Goal: Task Accomplishment & Management: Complete application form

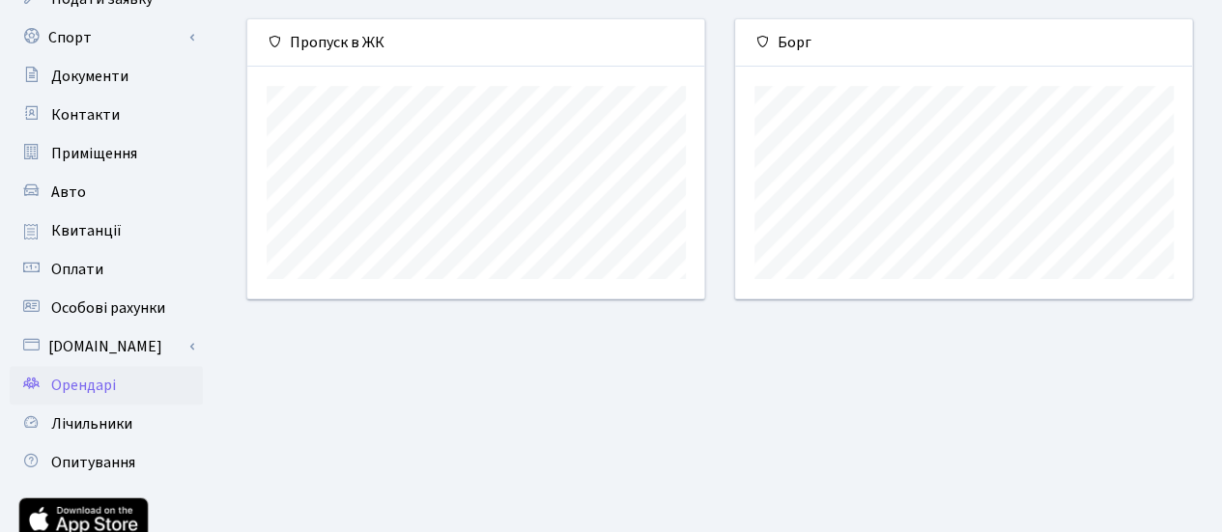
scroll to position [198, 0]
click at [102, 383] on span "Орендарі" at bounding box center [83, 386] width 65 height 21
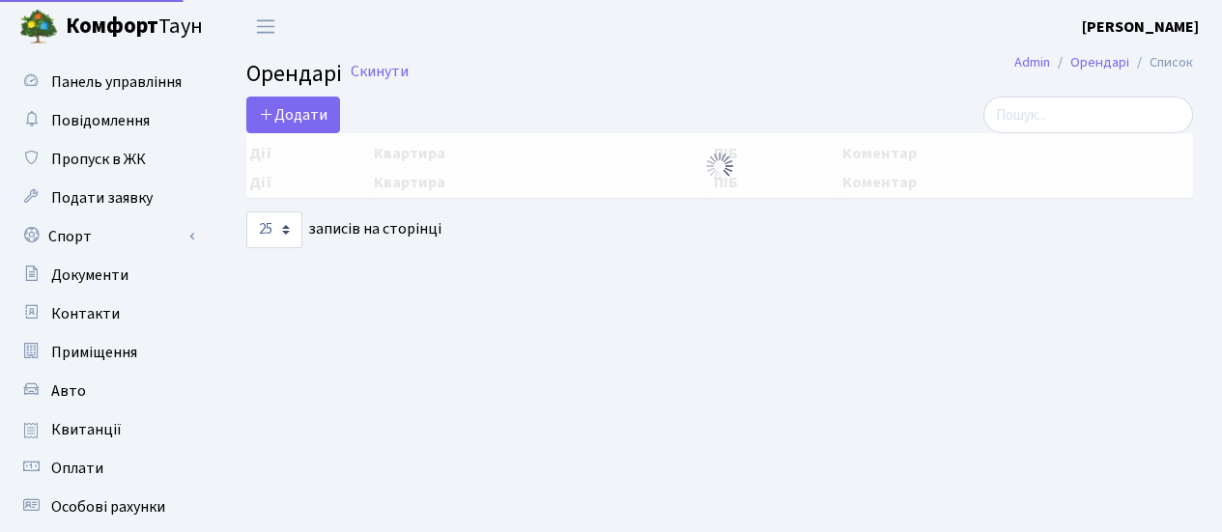
select select "25"
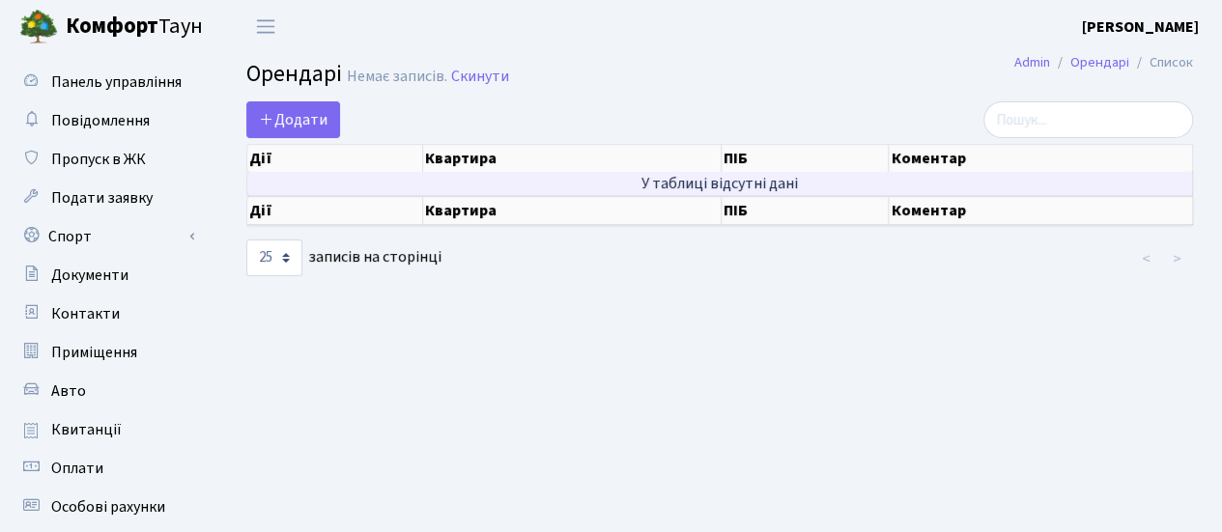
click at [589, 177] on td "У таблиці відсутні дані" at bounding box center [720, 183] width 946 height 23
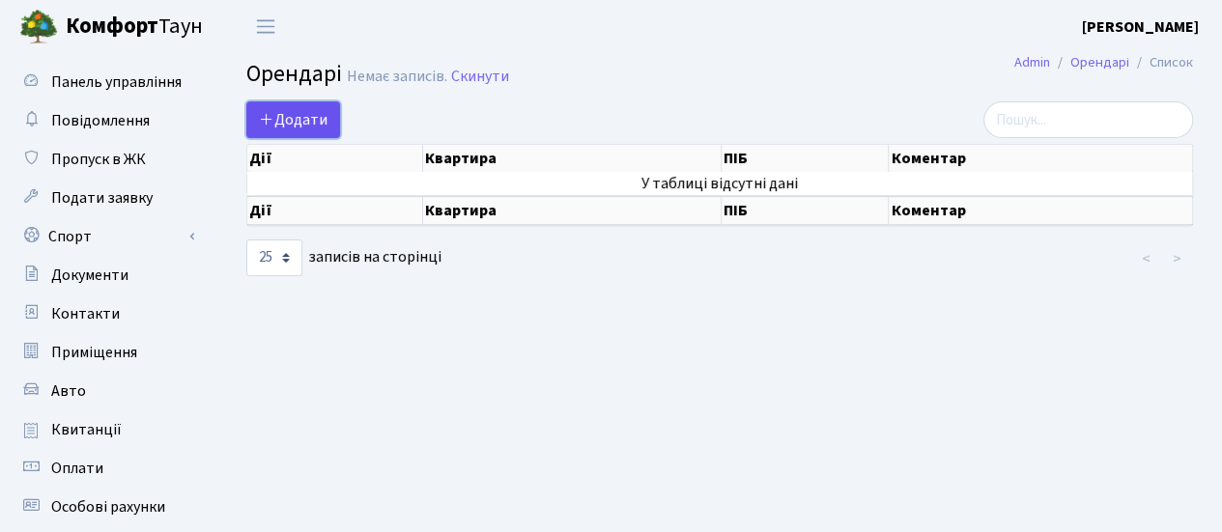
click at [299, 126] on span "Додати" at bounding box center [293, 119] width 69 height 21
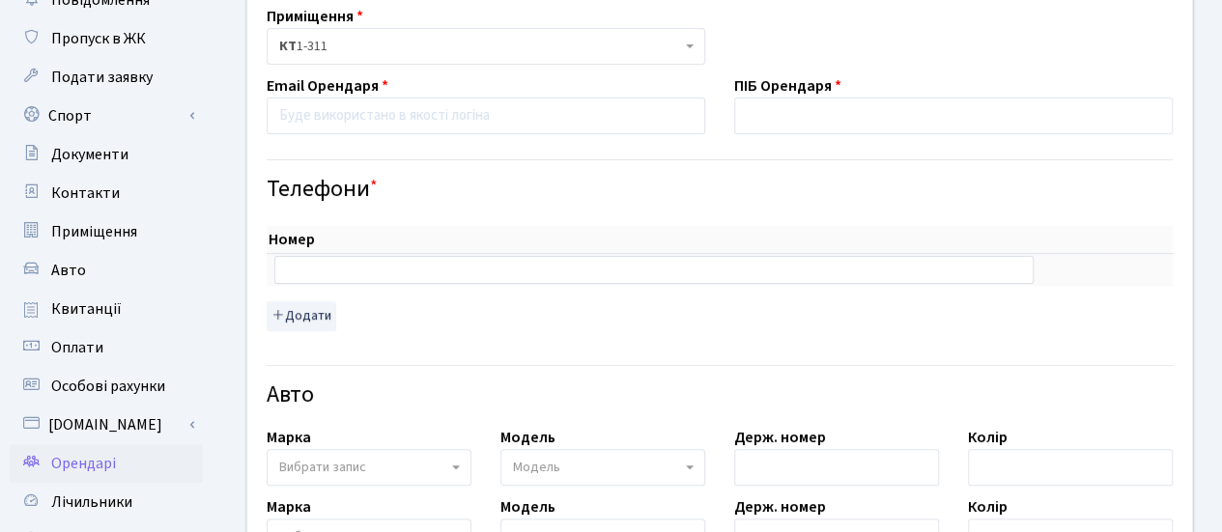
scroll to position [120, 0]
click at [769, 116] on input "text" at bounding box center [953, 117] width 438 height 37
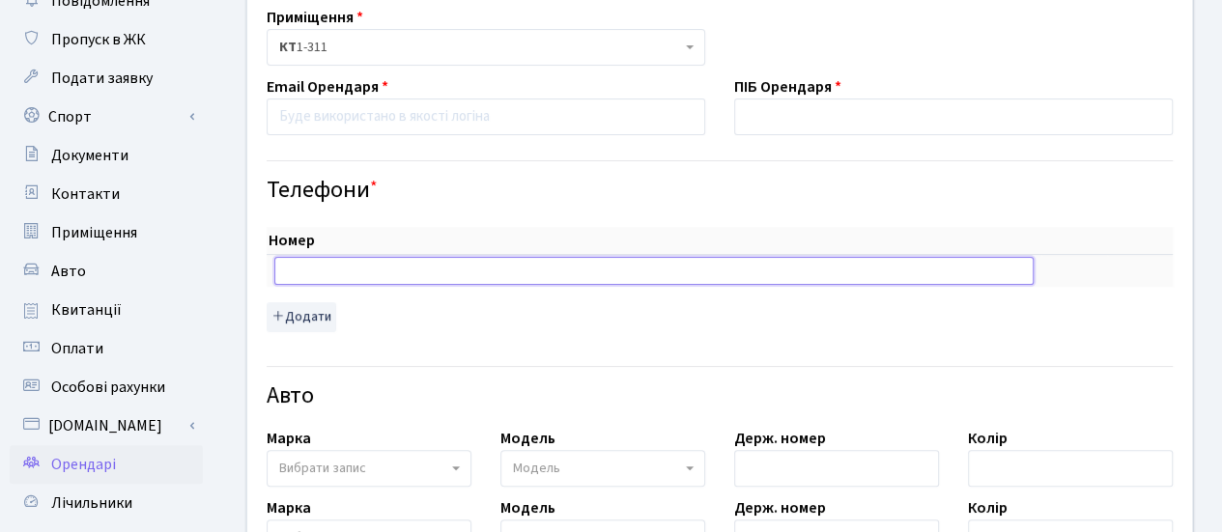
click at [336, 264] on input "text" at bounding box center [653, 270] width 759 height 27
type input "+380677460212"
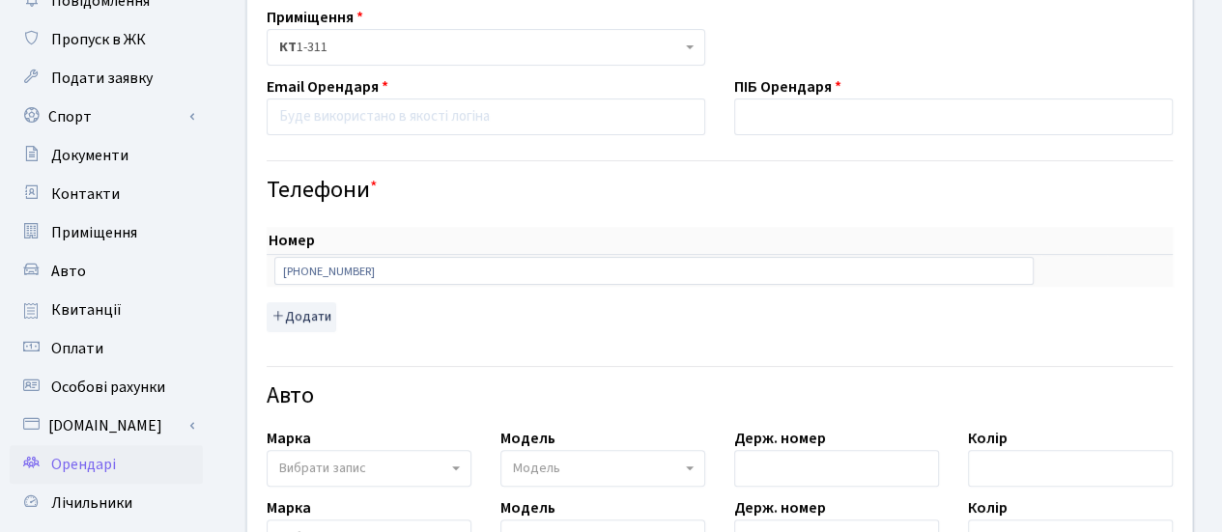
click at [1138, 298] on div "Номер sort item delete item +380677460212 sort item delete item Додати" at bounding box center [720, 279] width 906 height 104
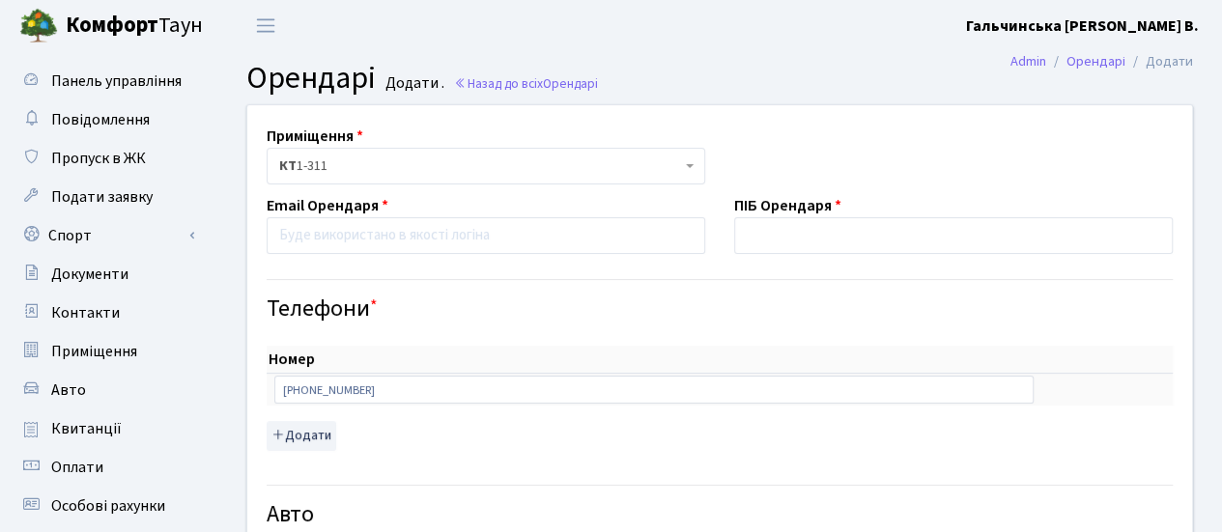
scroll to position [0, 0]
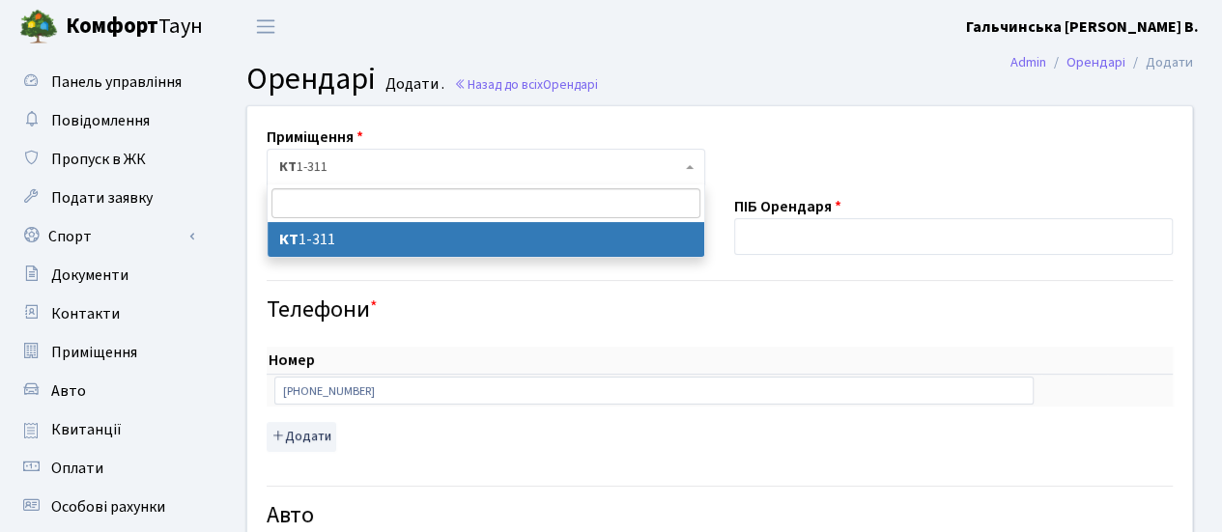
click at [693, 174] on span "КТ 1-311" at bounding box center [486, 167] width 438 height 37
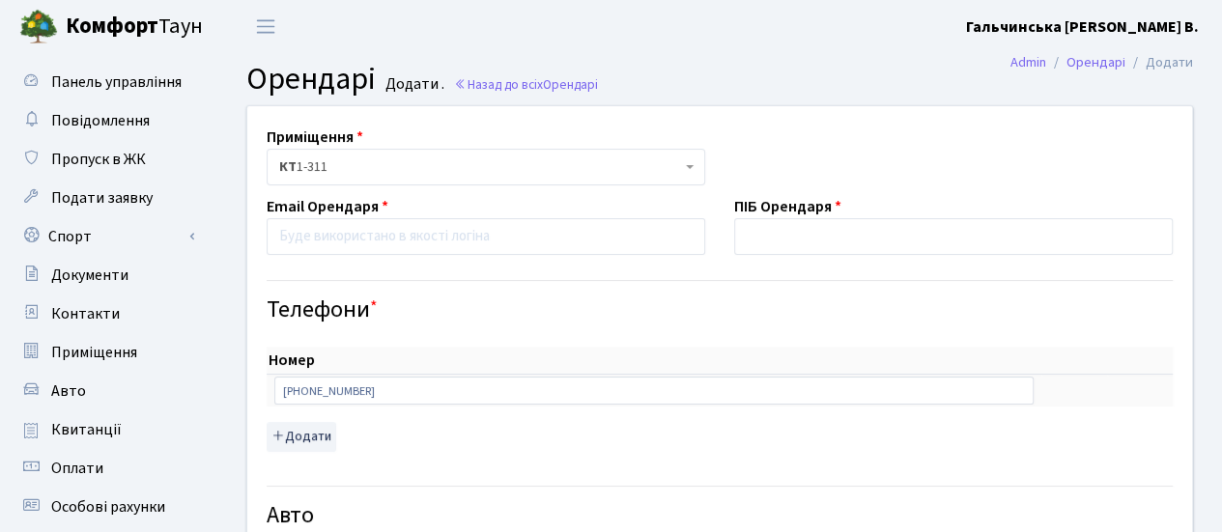
click at [693, 174] on span "КТ 1-311" at bounding box center [486, 167] width 438 height 37
click at [823, 231] on input "text" at bounding box center [953, 236] width 438 height 37
click at [1094, 307] on h4 "Телефони *" at bounding box center [720, 310] width 906 height 28
click at [483, 231] on input "email" at bounding box center [486, 236] width 438 height 37
click at [828, 239] on input "Микола К Т" at bounding box center [953, 236] width 438 height 37
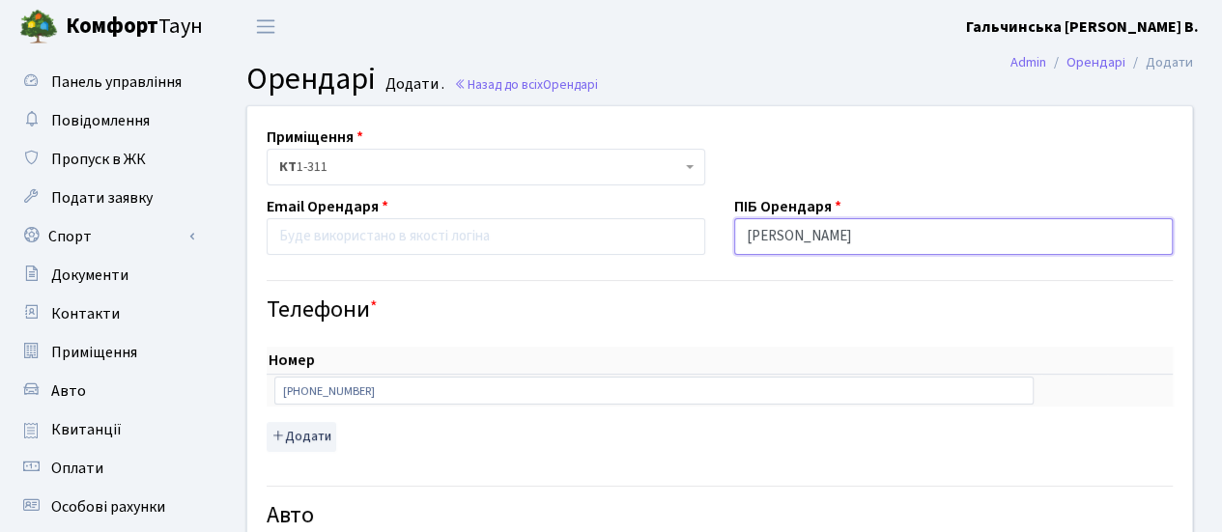
type input "М"
type input "[PERSON_NAME]"
click at [625, 282] on div "Телефони *" at bounding box center [719, 295] width 935 height 60
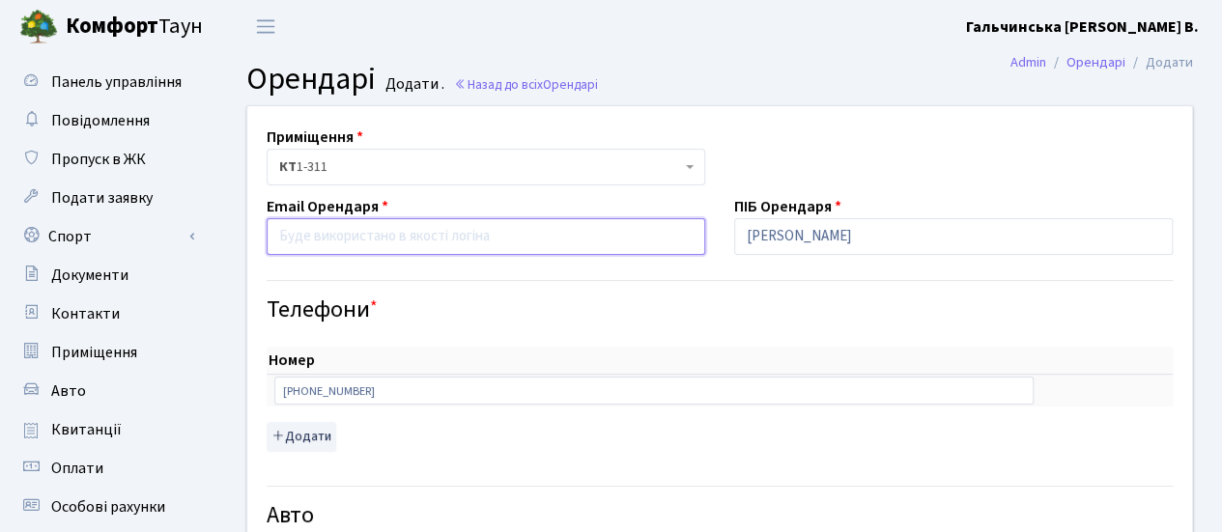
click at [423, 246] on input "email" at bounding box center [486, 236] width 438 height 37
type input "fmikola04@gmail.com"
click at [537, 304] on h4 "Телефони *" at bounding box center [720, 310] width 906 height 28
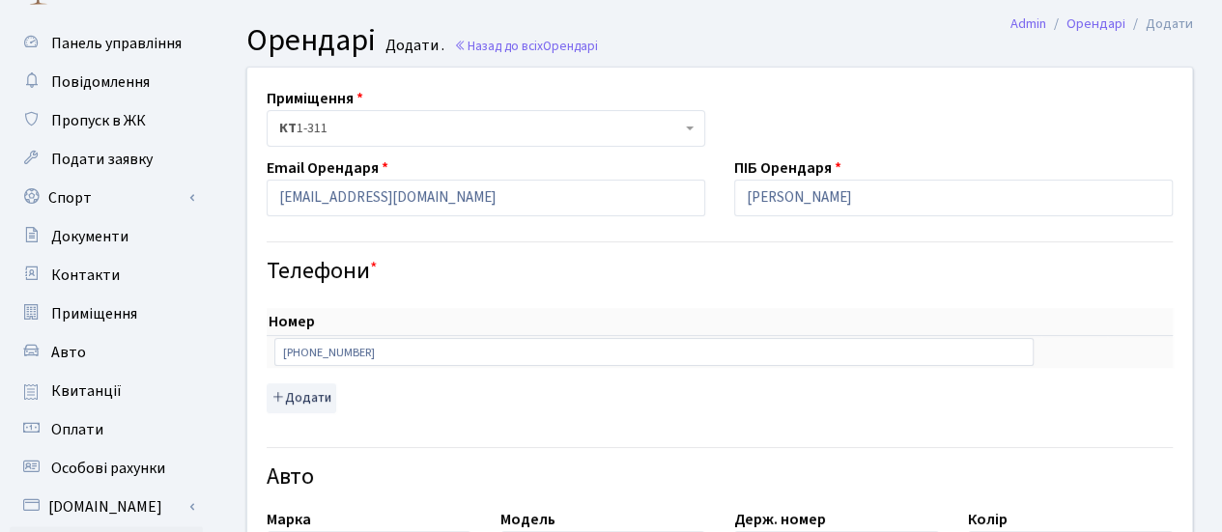
scroll to position [40, 0]
click at [297, 393] on button "Додати" at bounding box center [302, 397] width 70 height 30
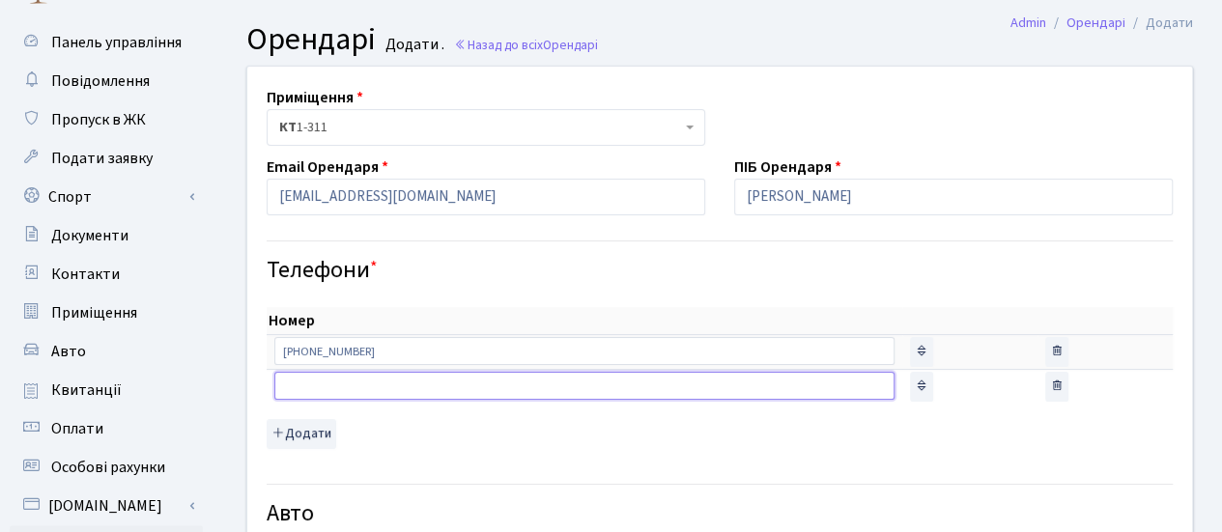
click at [467, 395] on input "text" at bounding box center [584, 385] width 620 height 27
type input "+380961702132"
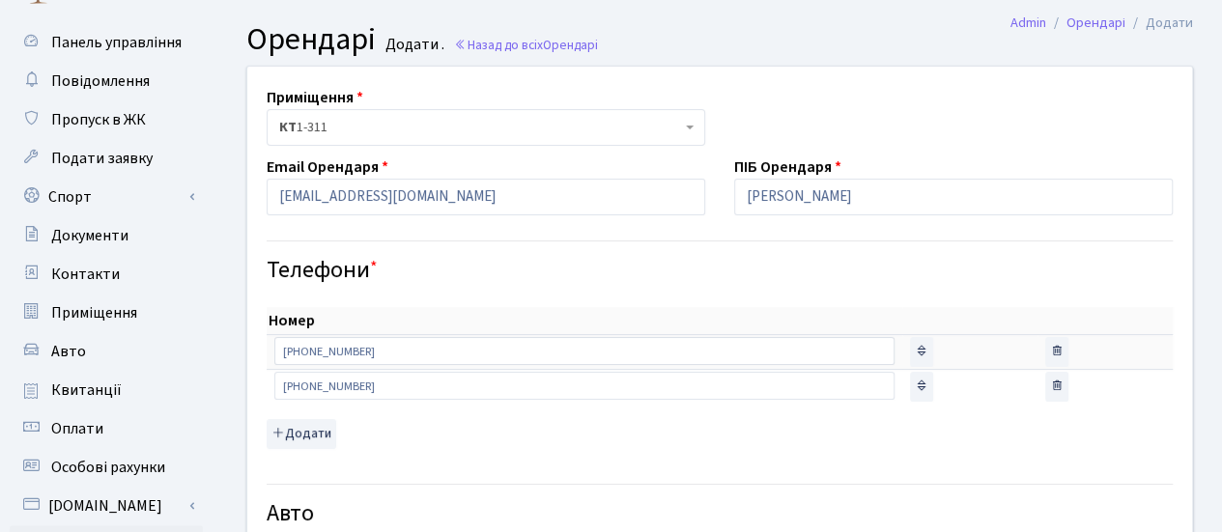
click at [1069, 264] on h4 "Телефони *" at bounding box center [720, 271] width 906 height 28
click at [931, 353] on td "sort item" at bounding box center [969, 352] width 135 height 35
click at [915, 350] on icon at bounding box center [922, 351] width 14 height 14
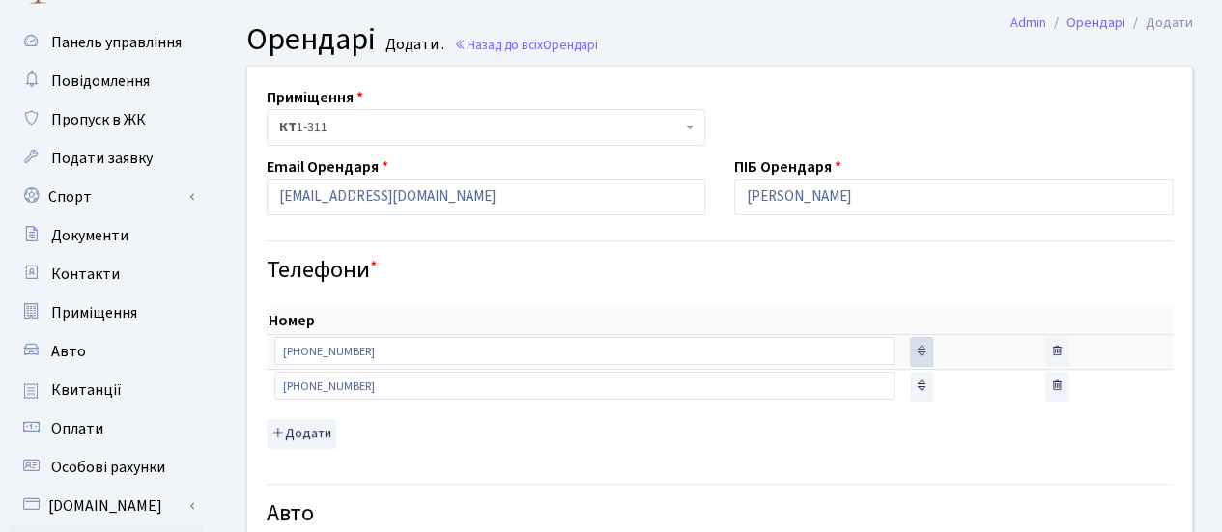
click at [915, 350] on icon at bounding box center [922, 351] width 14 height 14
click at [915, 351] on icon at bounding box center [922, 351] width 14 height 14
click at [950, 353] on td "sort item" at bounding box center [969, 352] width 135 height 35
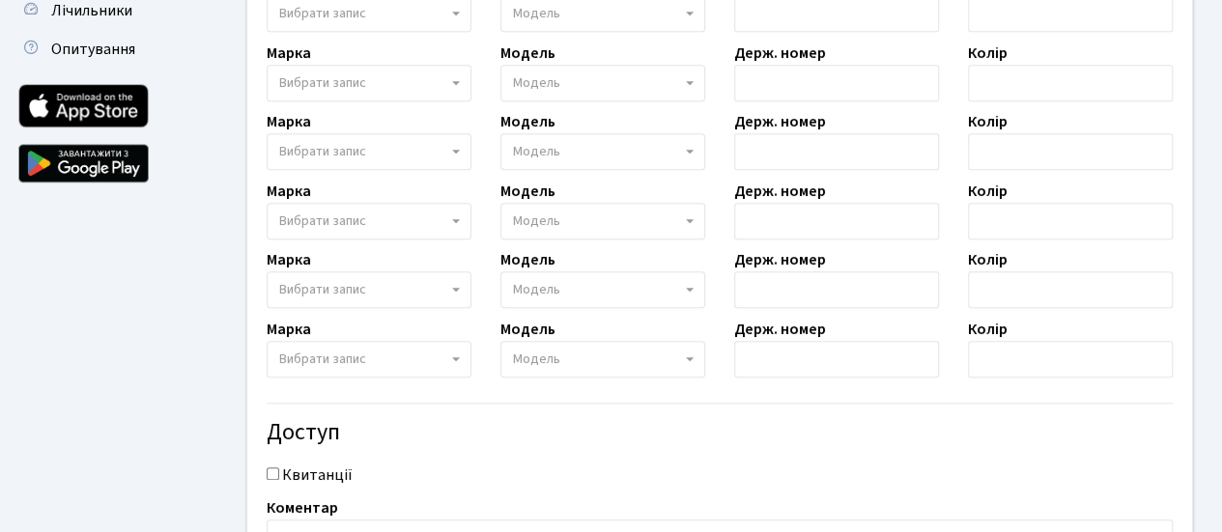
scroll to position [800, 0]
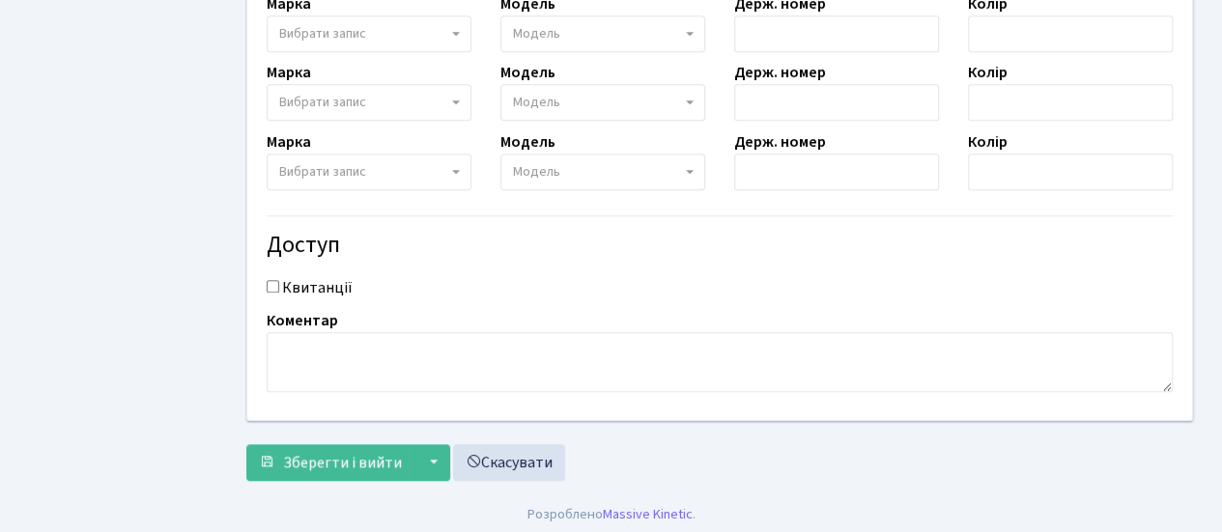
click at [272, 280] on input "Квитанції" at bounding box center [273, 286] width 13 height 13
checkbox input "true"
click at [369, 465] on span "Зберегти і вийти" at bounding box center [342, 462] width 119 height 21
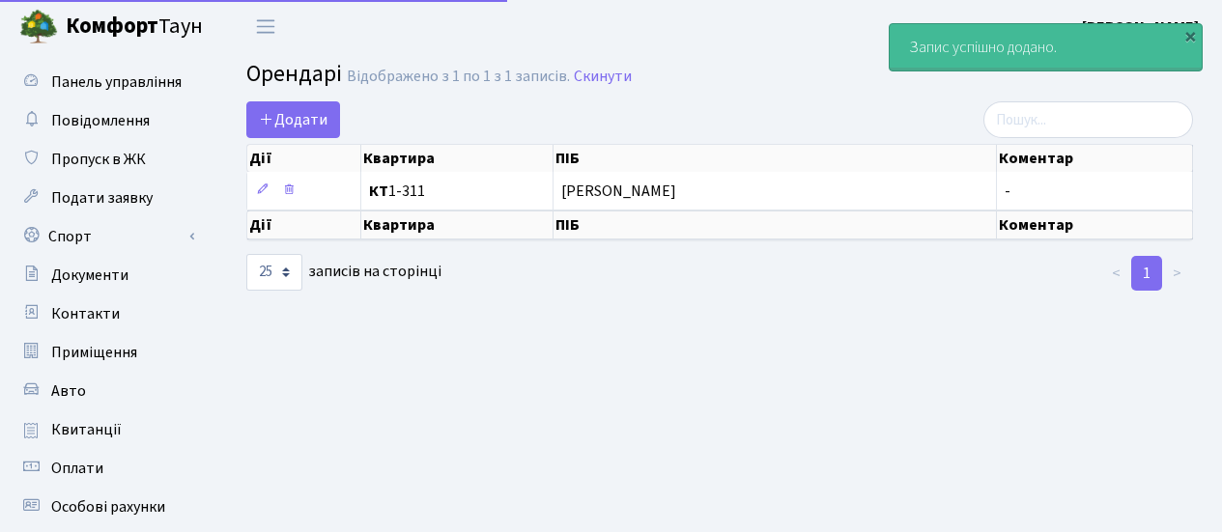
select select "25"
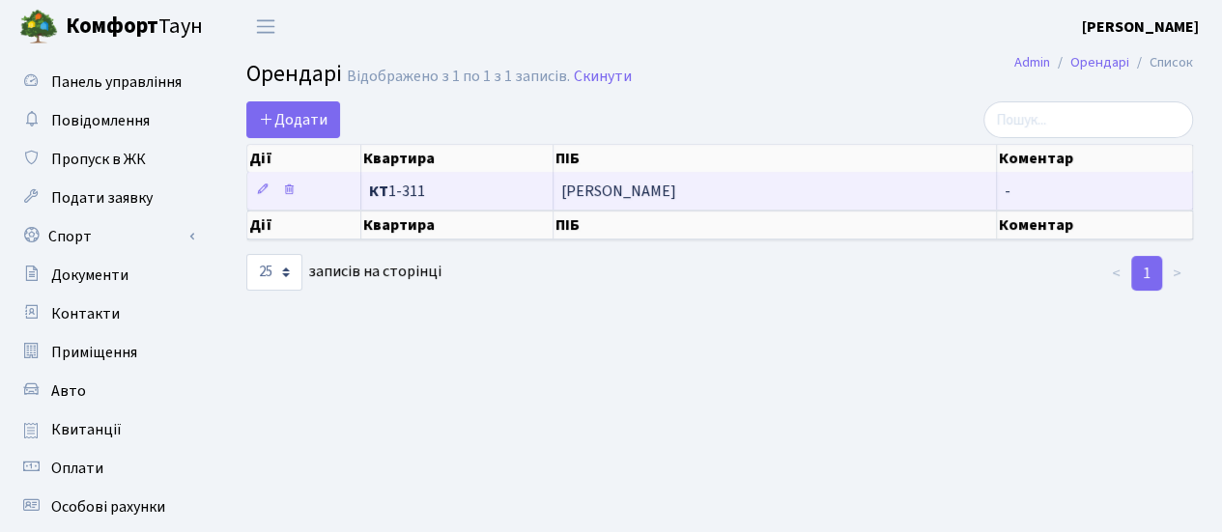
click at [597, 181] on td "[PERSON_NAME]" at bounding box center [774, 191] width 443 height 38
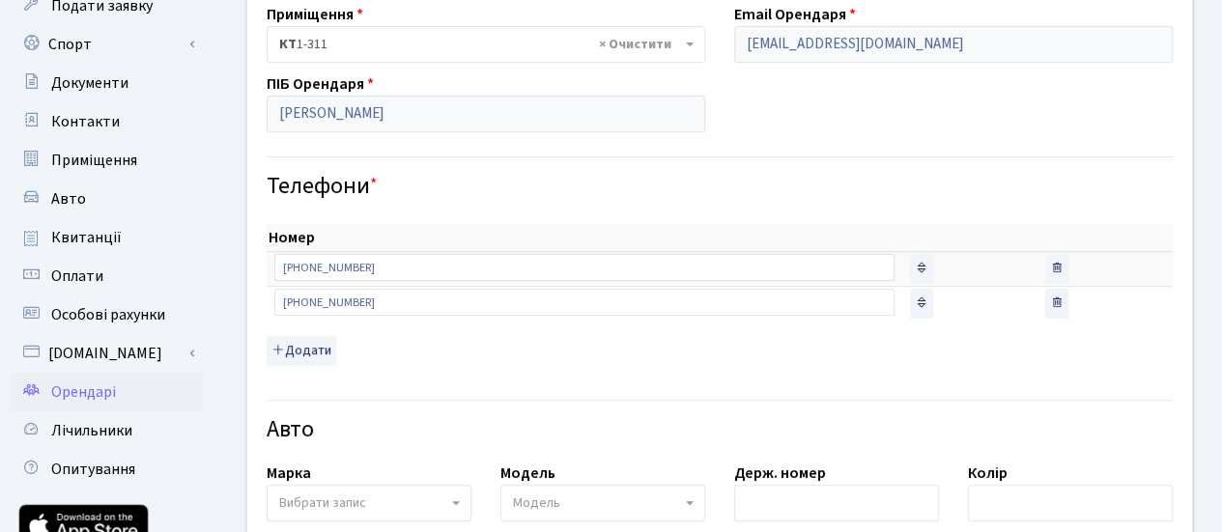
scroll to position [193, 0]
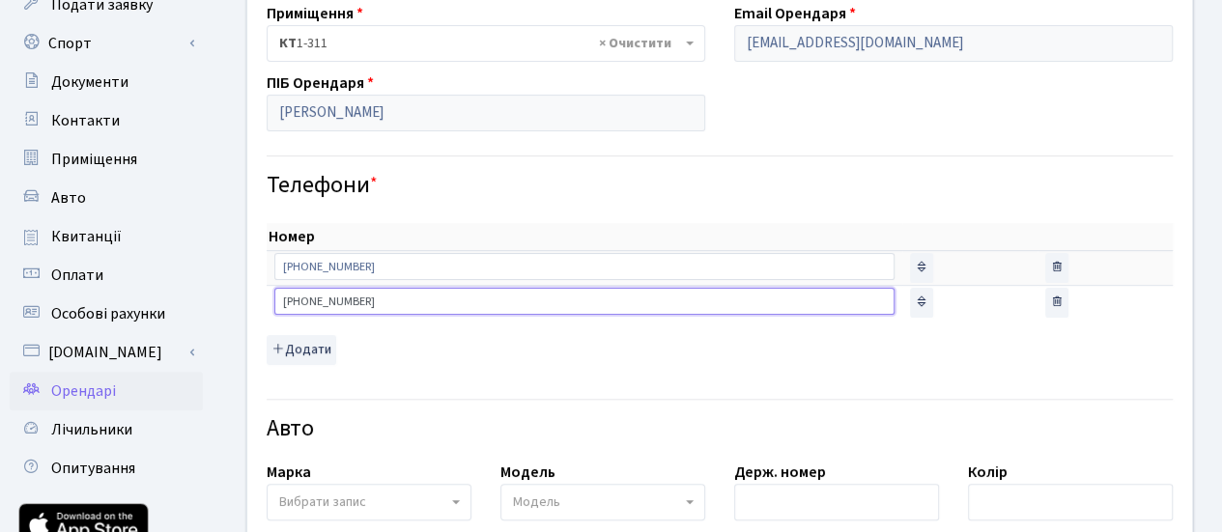
drag, startPoint x: 419, startPoint y: 304, endPoint x: 263, endPoint y: 313, distance: 156.7
click at [263, 313] on div "Номер sort item delete item [PHONE_NUMBER] sort item delete item [PHONE_NUMBER]" at bounding box center [719, 287] width 935 height 175
click at [659, 385] on div "Авто" at bounding box center [719, 417] width 935 height 68
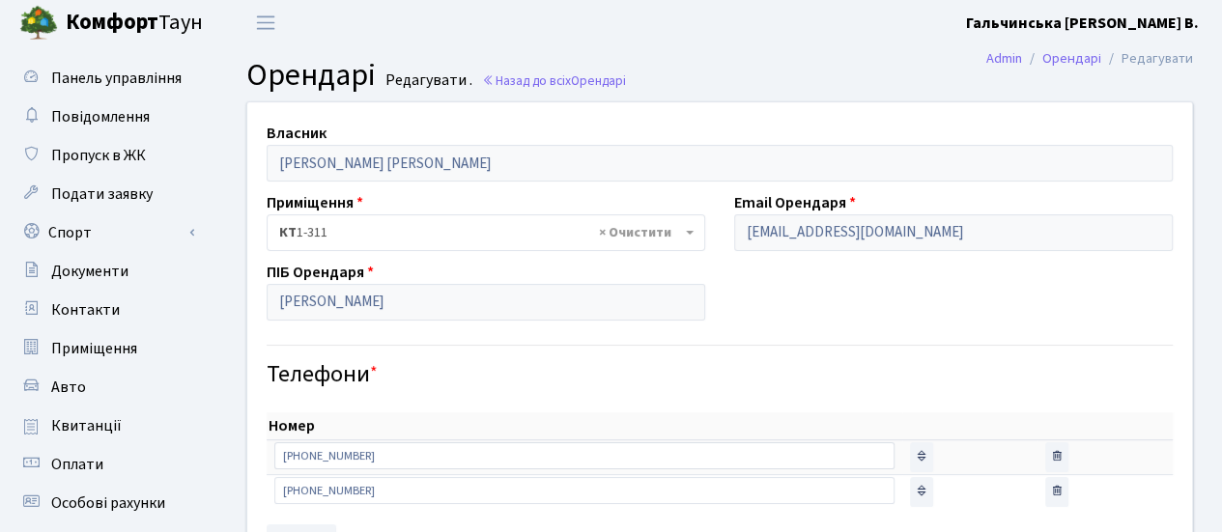
scroll to position [0, 0]
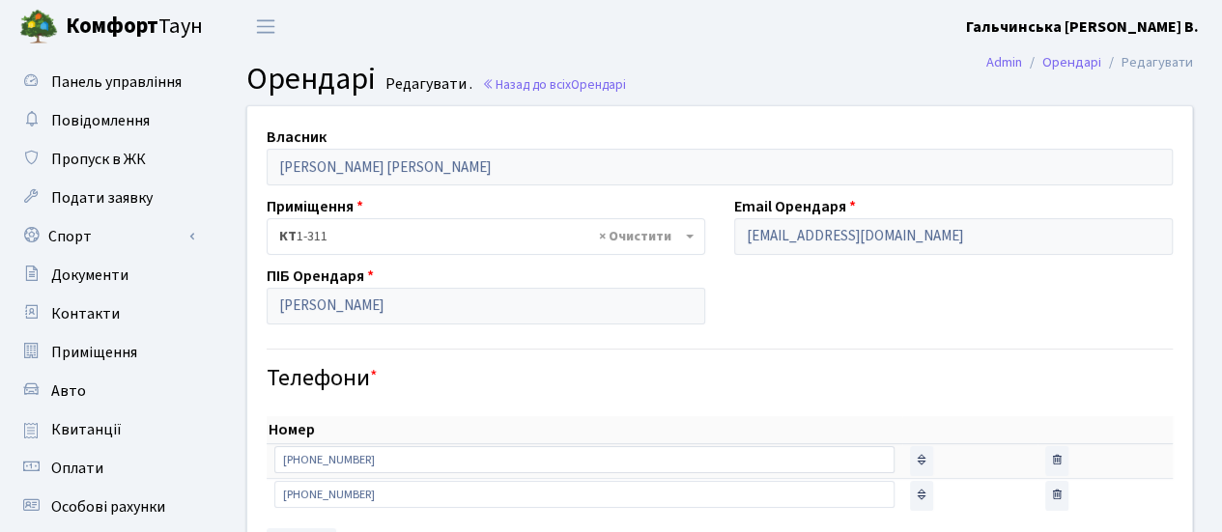
click at [805, 336] on div "Телефони *" at bounding box center [719, 363] width 935 height 60
click at [548, 87] on link "Назад до всіх Орендарі" at bounding box center [554, 84] width 144 height 18
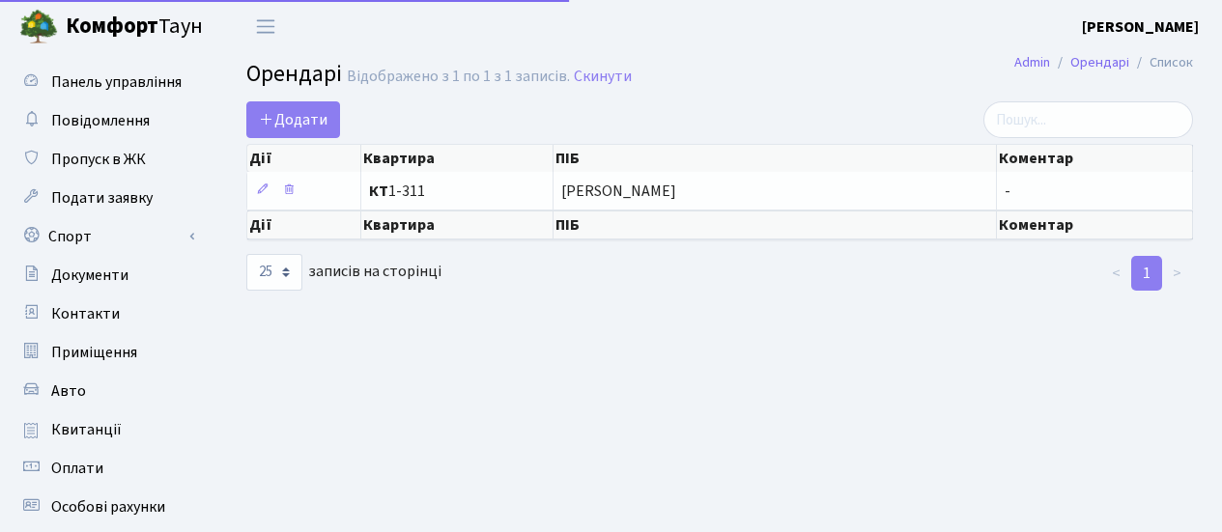
select select "25"
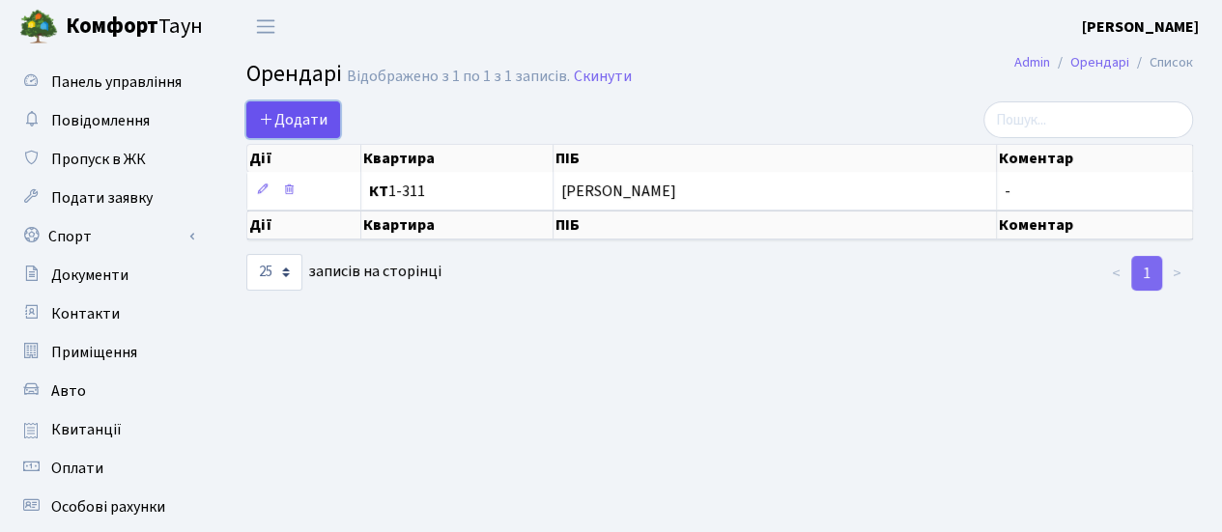
click at [308, 132] on link "Додати" at bounding box center [293, 119] width 94 height 37
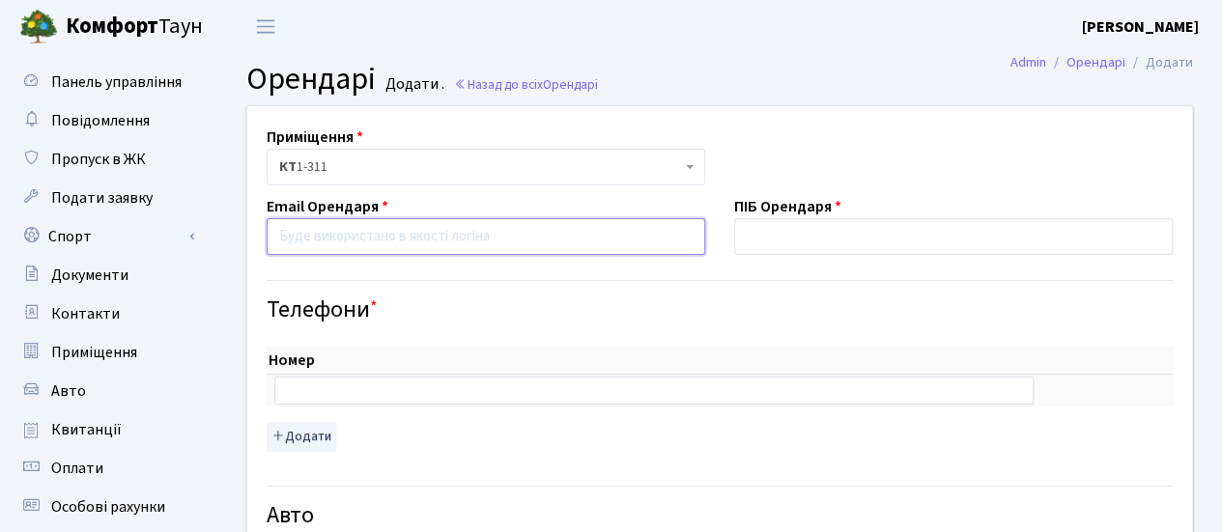
click at [442, 238] on input "email" at bounding box center [486, 236] width 438 height 37
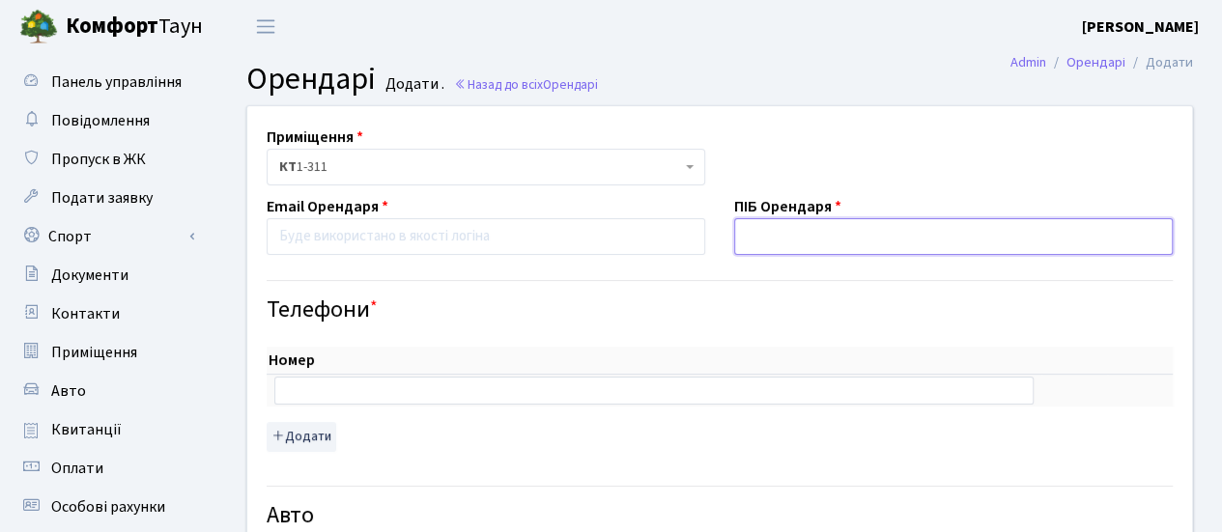
click at [894, 239] on input "text" at bounding box center [953, 236] width 438 height 37
type input "Ф"
type input "Федорова Мар'яна Ігорівна"
click at [880, 344] on div "Номер sort item delete item sort item delete item Додати" at bounding box center [719, 392] width 935 height 137
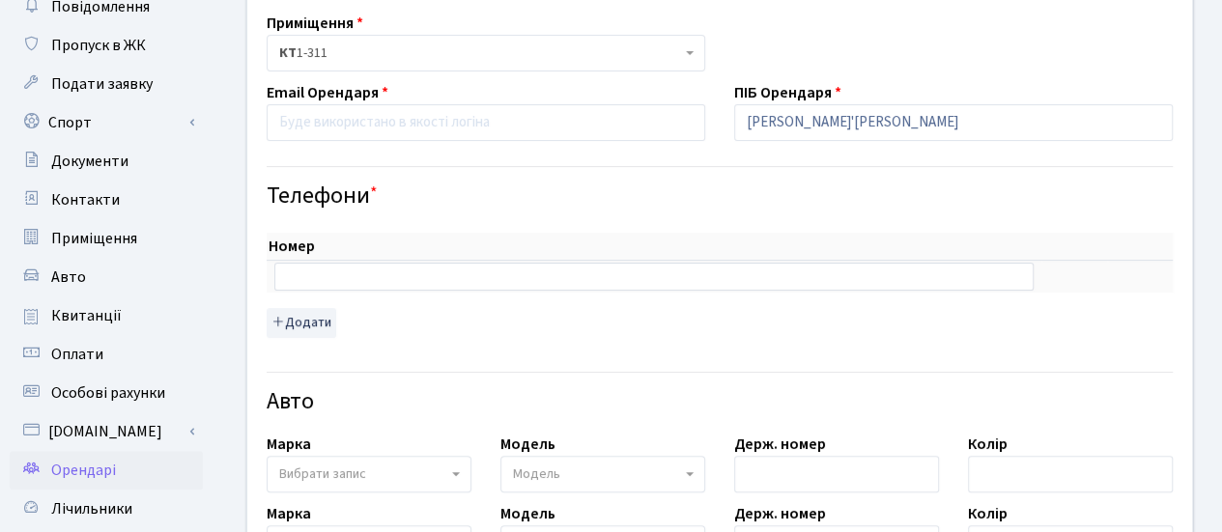
scroll to position [118, 0]
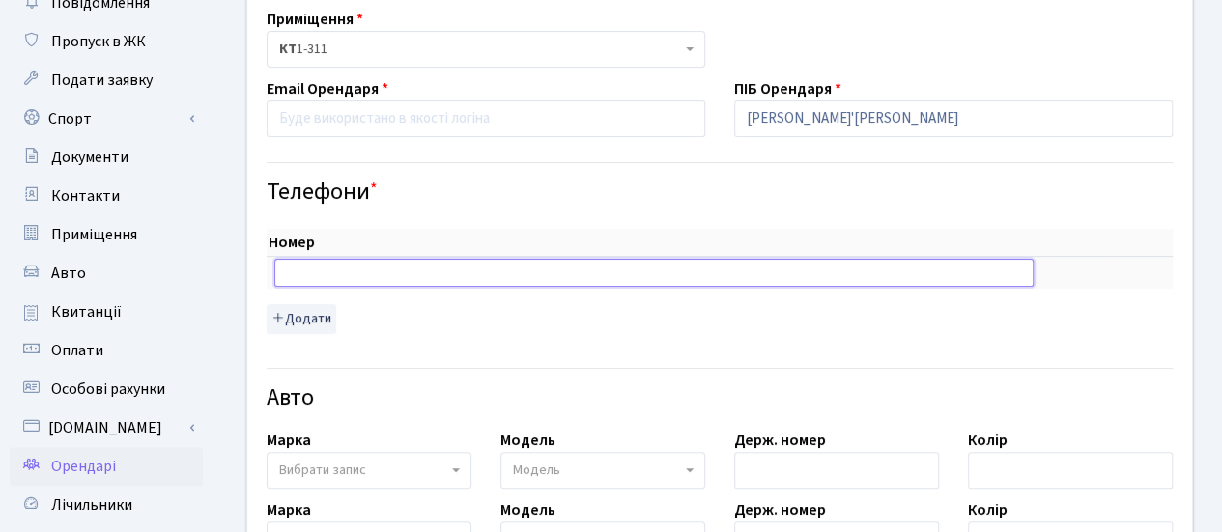
click at [459, 276] on input "text" at bounding box center [653, 272] width 759 height 27
type input "+380961702132"
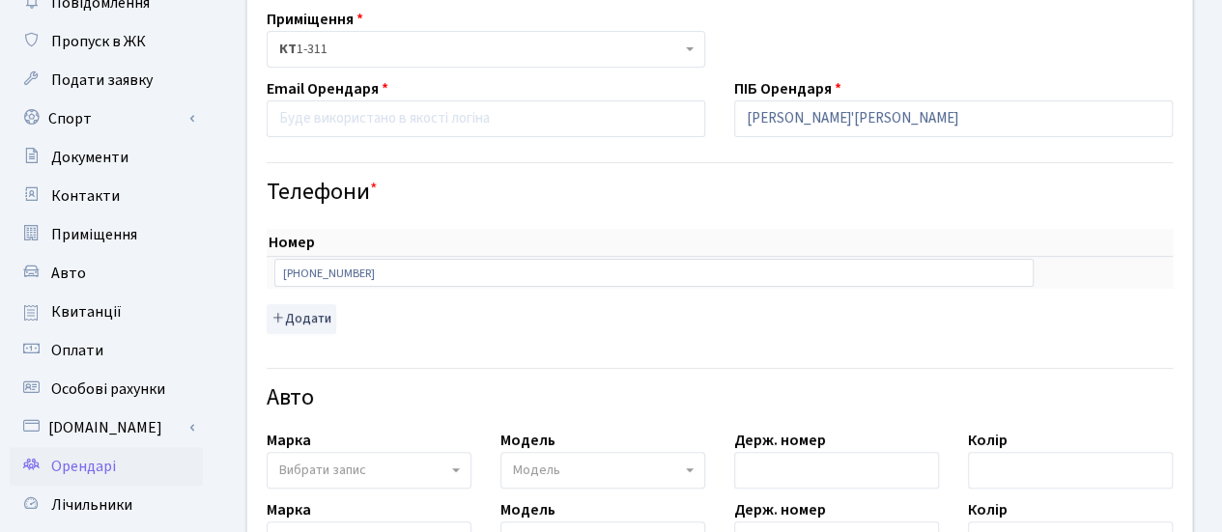
click at [578, 194] on h4 "Телефони *" at bounding box center [720, 193] width 906 height 28
click at [519, 129] on input "email" at bounding box center [486, 118] width 438 height 37
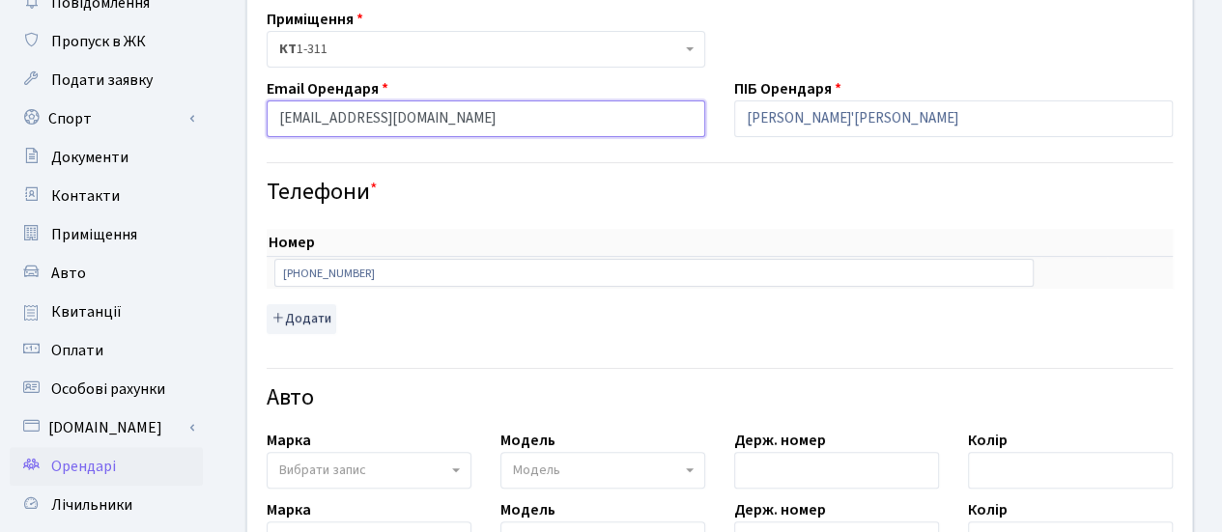
type input "fmikola@gmail.com"
click at [587, 193] on h4 "Телефони *" at bounding box center [720, 193] width 906 height 28
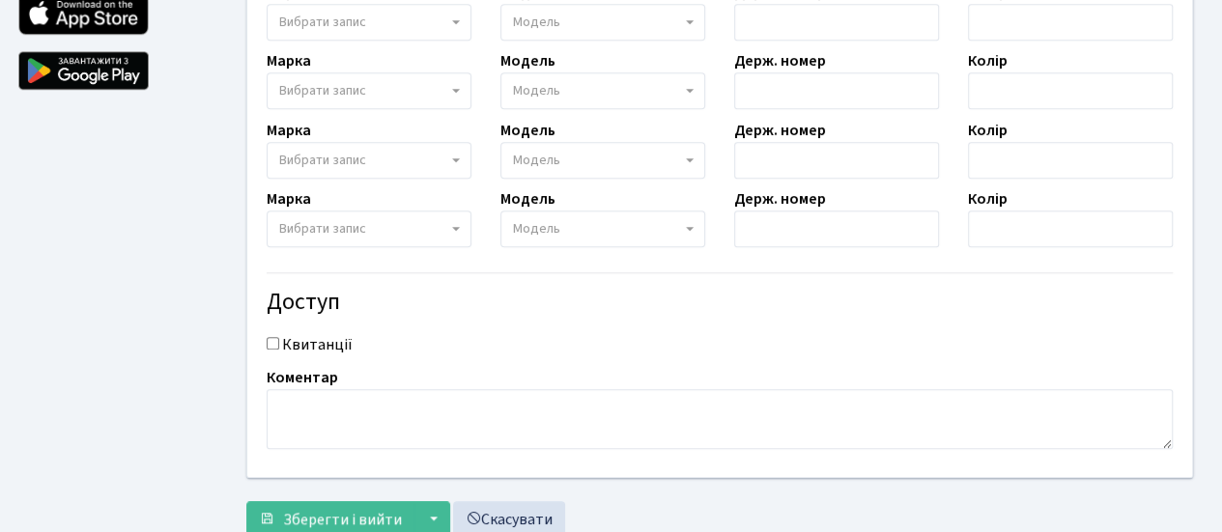
scroll to position [765, 0]
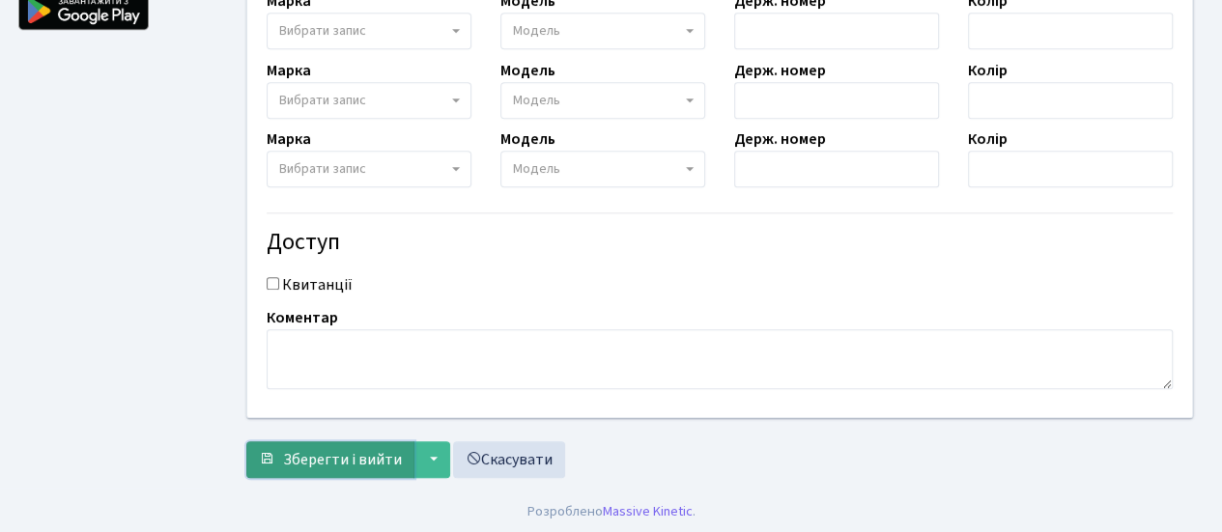
click at [381, 464] on span "Зберегти і вийти" at bounding box center [342, 459] width 119 height 21
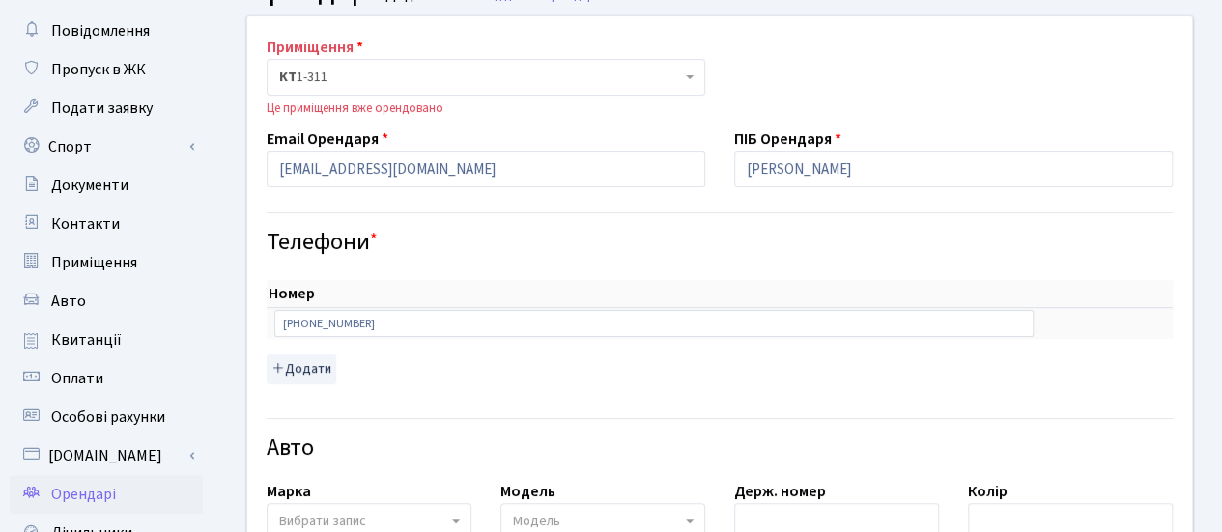
scroll to position [89, 0]
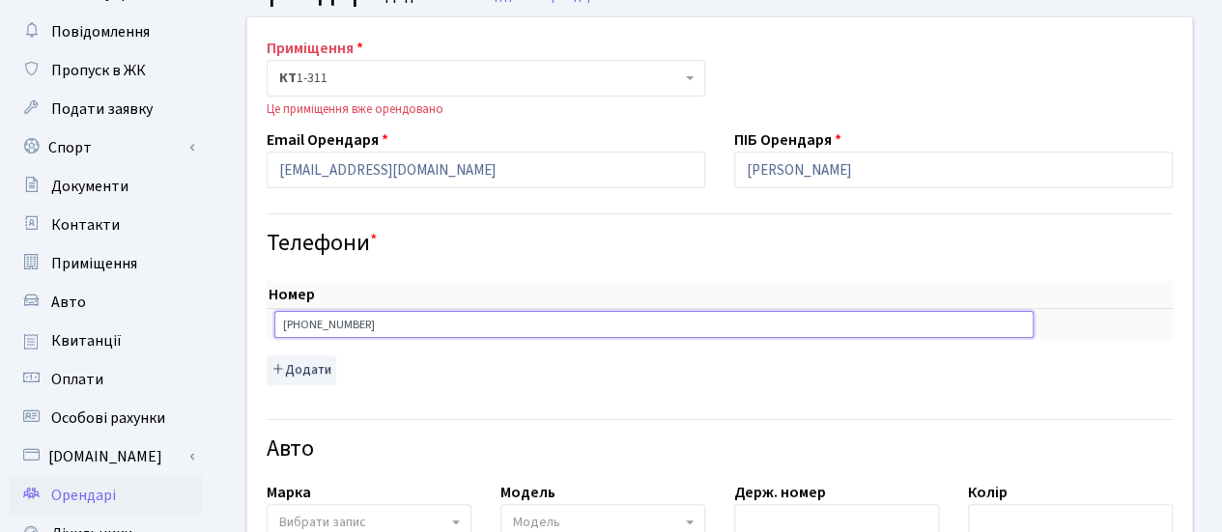
click at [503, 331] on input "[PHONE_NUMBER]" at bounding box center [653, 324] width 759 height 27
type input "+"
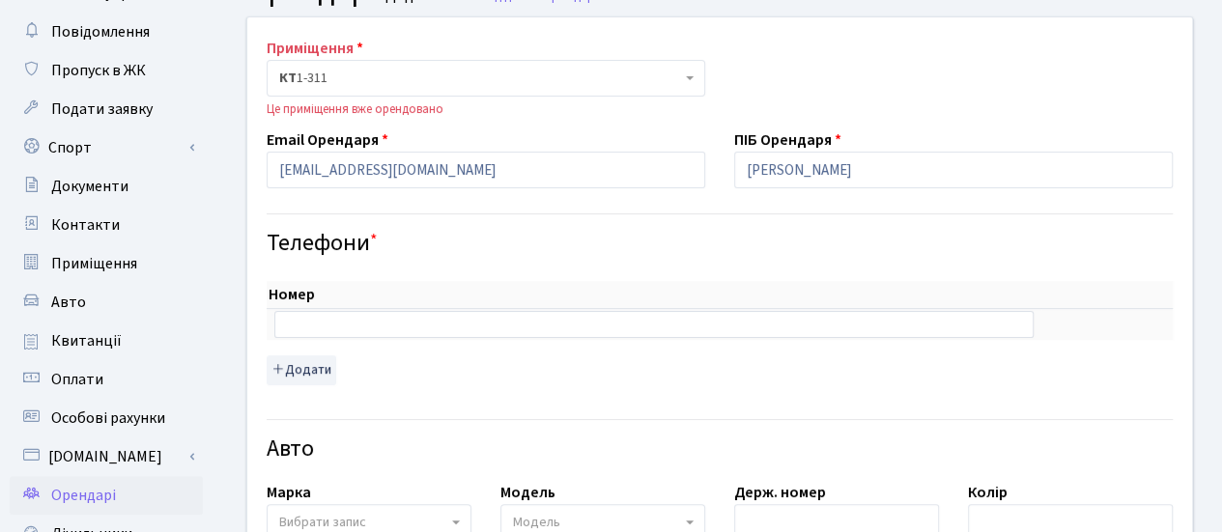
click at [684, 252] on h4 "Телефони *" at bounding box center [720, 244] width 906 height 28
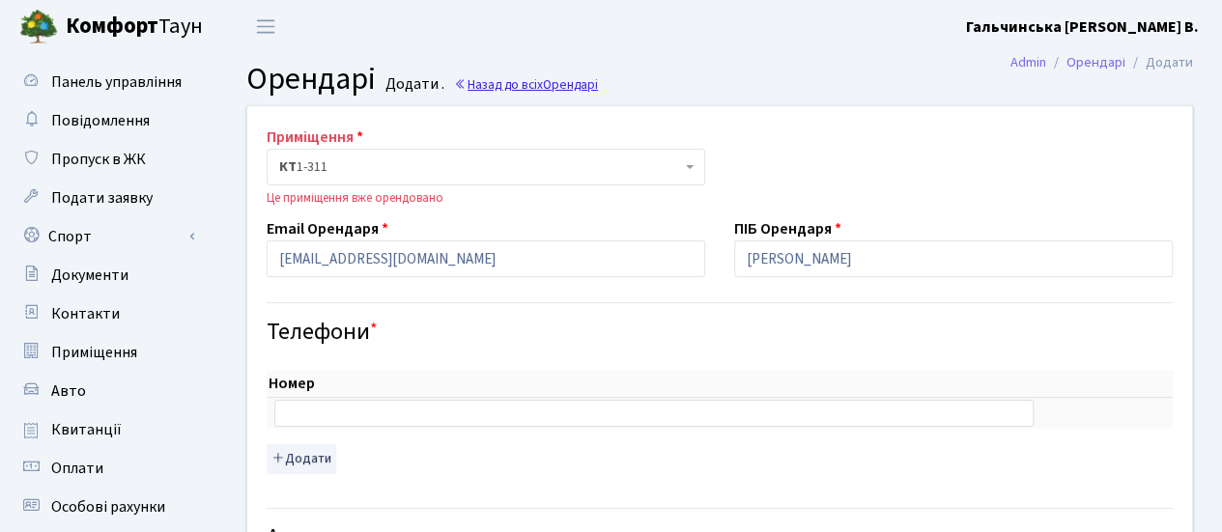
click at [500, 86] on link "Назад до всіх Орендарі" at bounding box center [526, 84] width 144 height 18
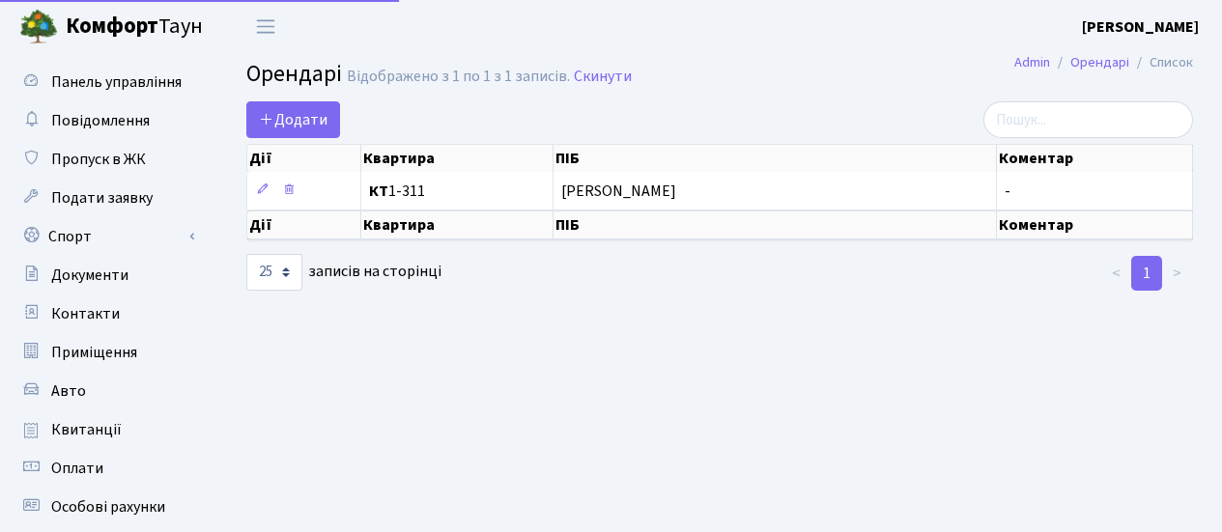
select select "25"
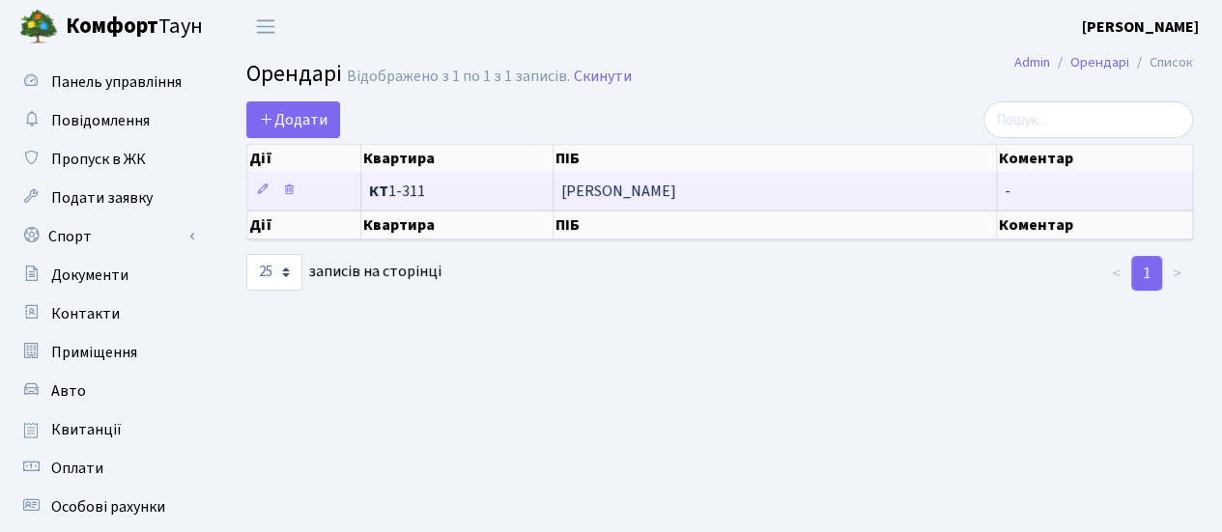
click at [664, 196] on span "[PERSON_NAME]" at bounding box center [774, 191] width 427 height 15
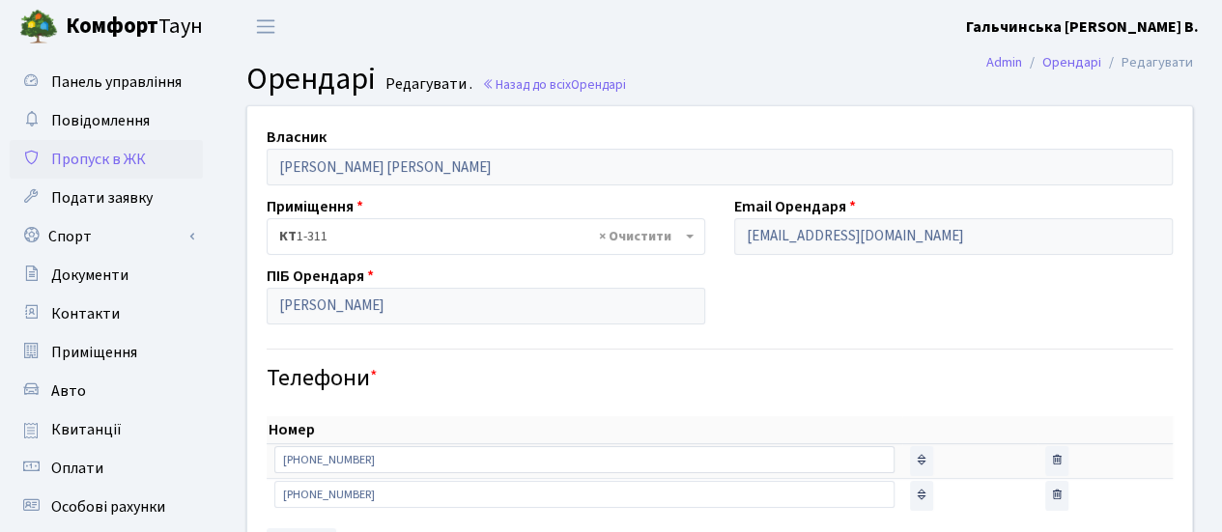
click at [129, 167] on span "Пропуск в ЖК" at bounding box center [98, 159] width 95 height 21
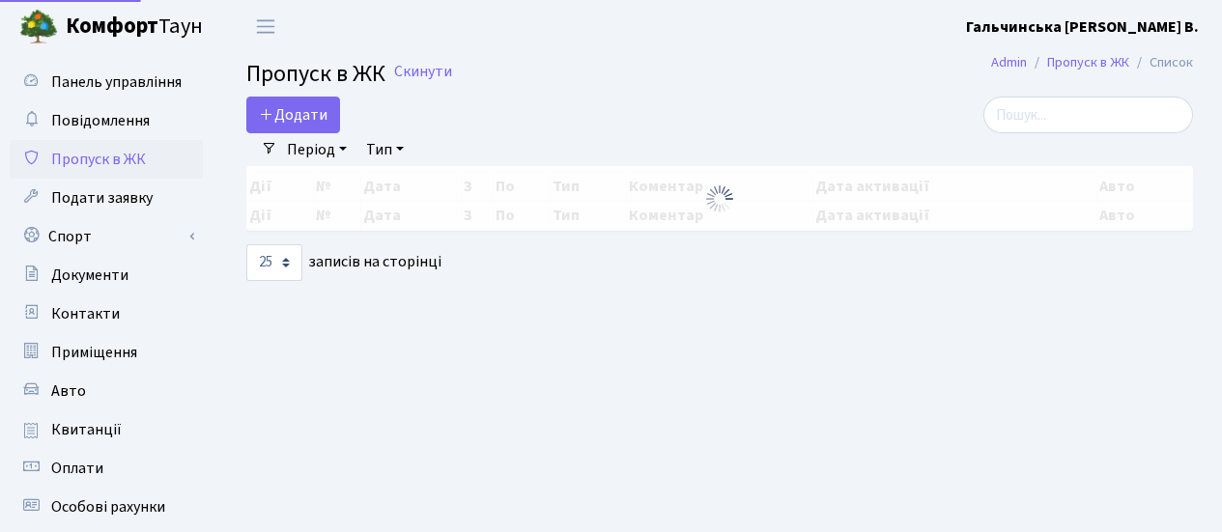
select select "25"
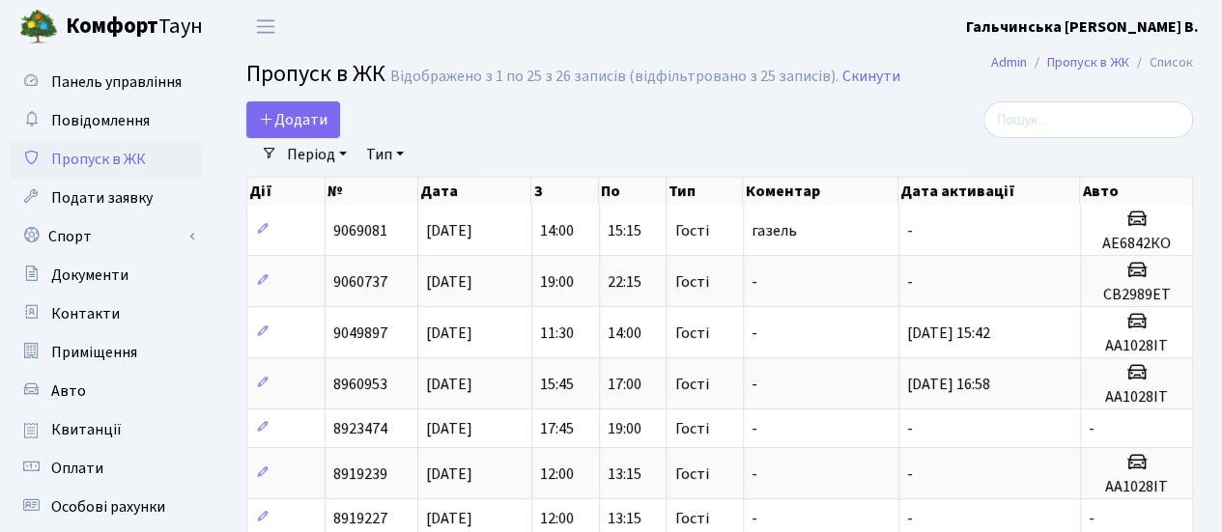
click at [439, 36] on header "[PERSON_NAME] Гальчинська [PERSON_NAME] В. Мій обліковий запис Вийти" at bounding box center [611, 26] width 1222 height 53
click at [117, 127] on span "Повідомлення" at bounding box center [100, 120] width 99 height 21
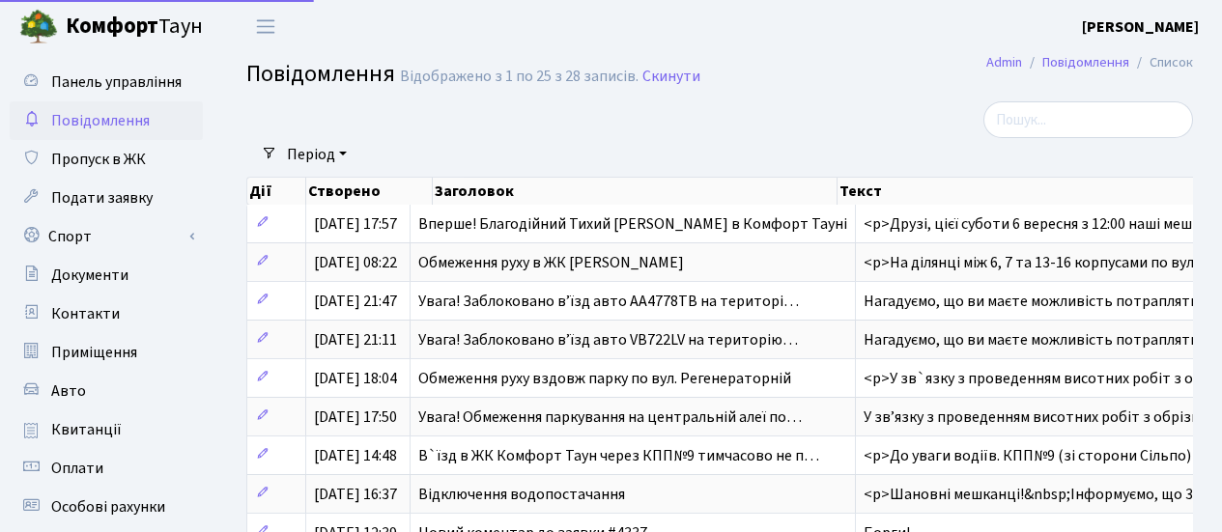
select select "25"
click at [106, 233] on link "Спорт" at bounding box center [106, 236] width 193 height 39
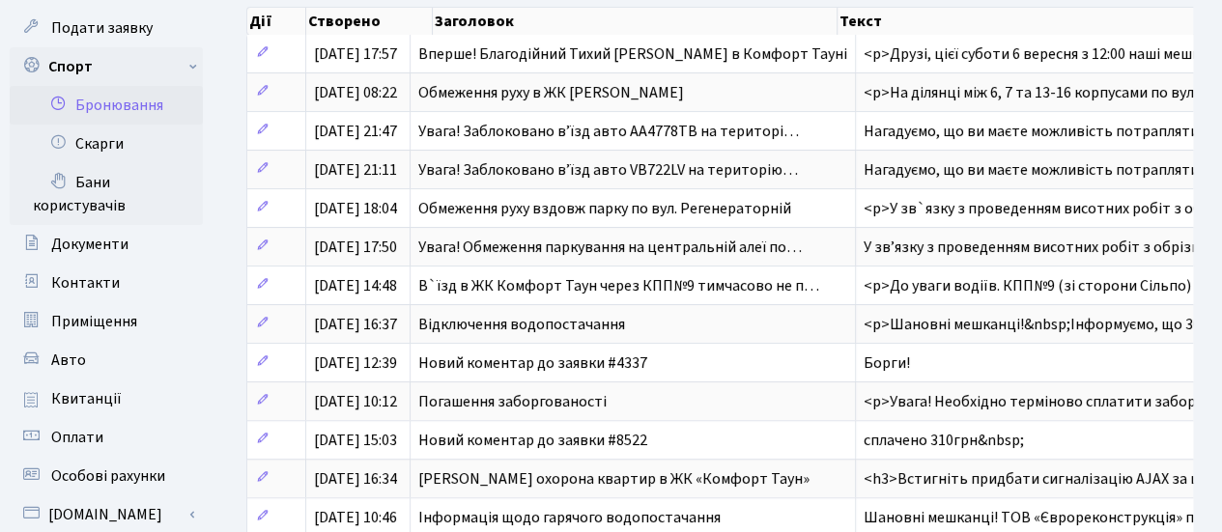
scroll to position [182, 0]
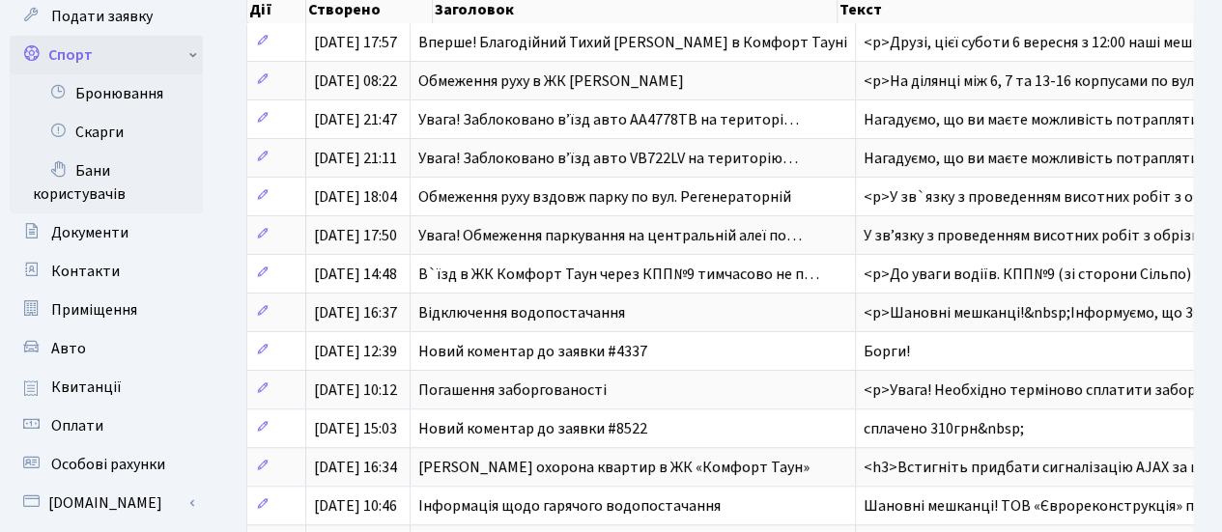
click at [129, 56] on link "Спорт" at bounding box center [106, 55] width 193 height 39
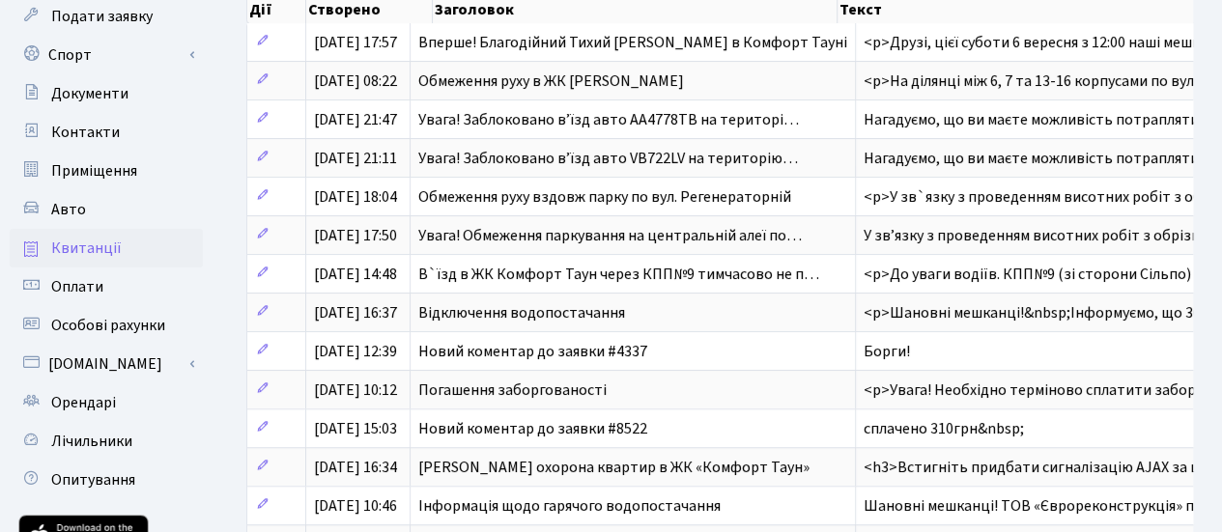
click at [131, 264] on link "Квитанції" at bounding box center [106, 248] width 193 height 39
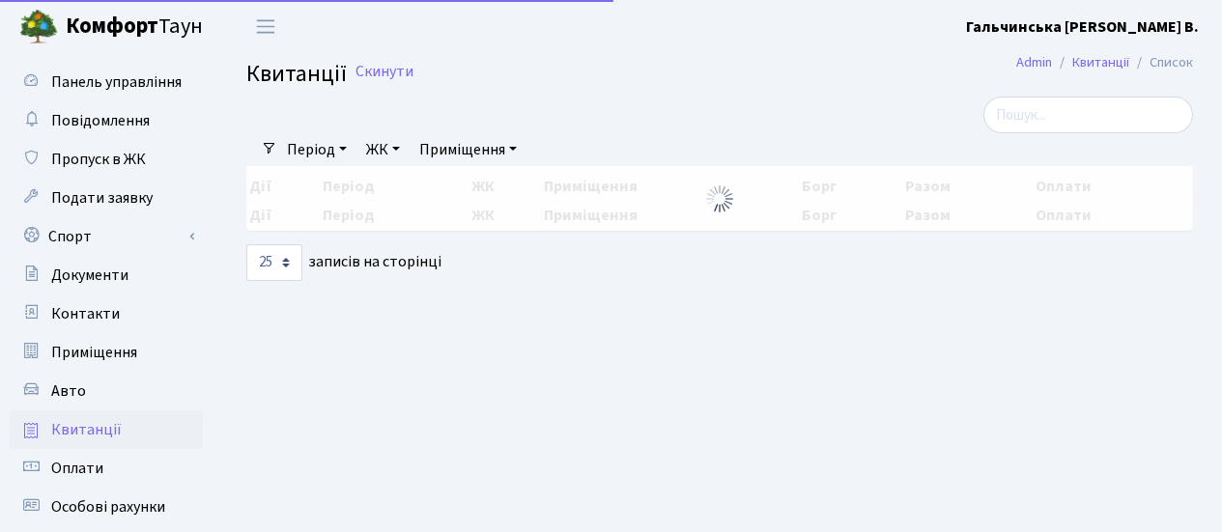
select select "25"
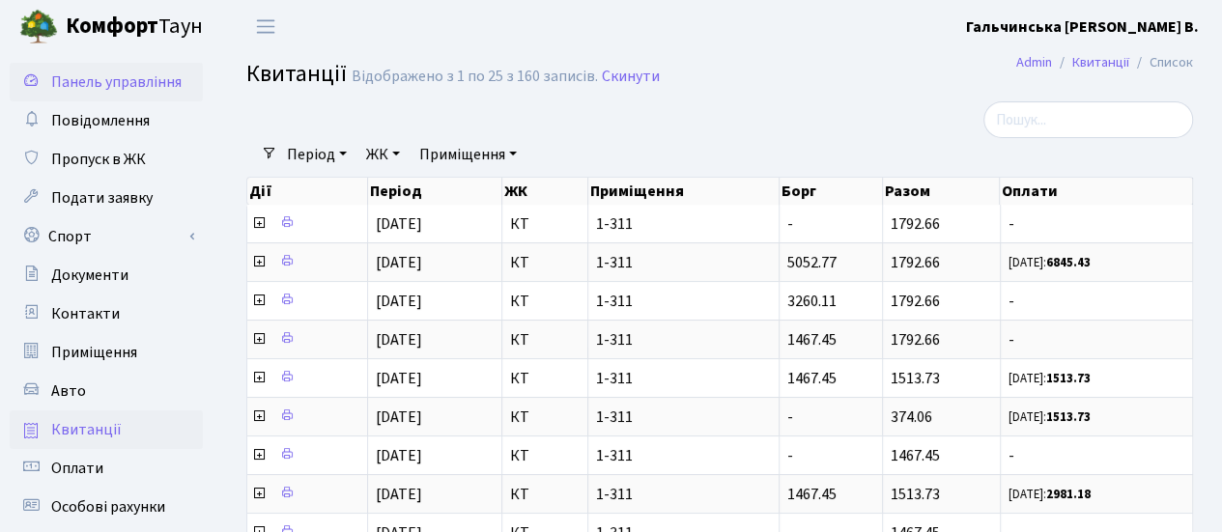
click at [127, 90] on span "Панель управління" at bounding box center [116, 81] width 130 height 21
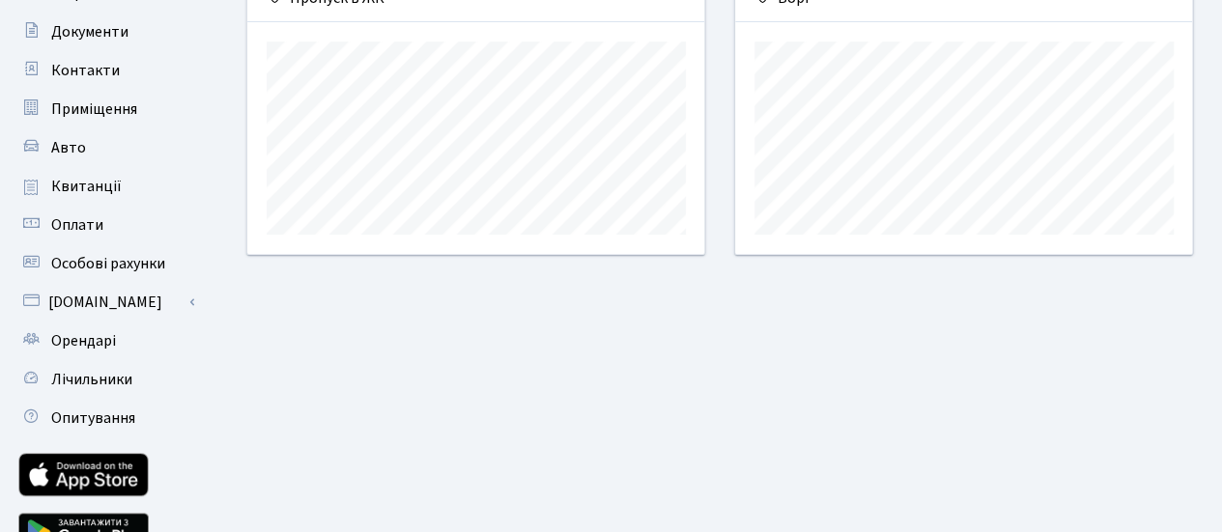
scroll to position [337, 0]
